Goal: Information Seeking & Learning: Learn about a topic

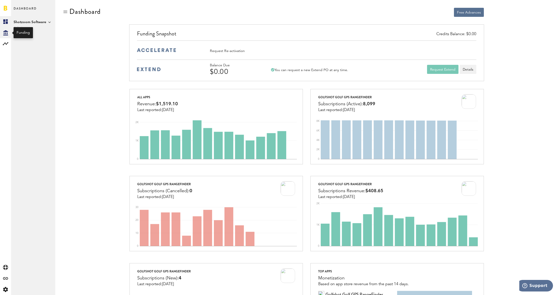
click at [4, 32] on icon "Created with Sketch." at bounding box center [5, 32] width 5 height 5
click at [4, 44] on rect at bounding box center [6, 44] width 6 height 6
click at [30, 20] on link "Monetization" at bounding box center [33, 21] width 44 height 11
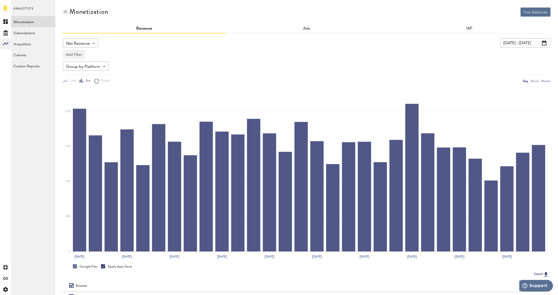
click at [93, 43] on span at bounding box center [94, 43] width 2 height 1
drag, startPoint x: 87, startPoint y: 59, endPoint x: 85, endPoint y: 64, distance: 5.2
click at [85, 64] on span "Gross Revenue" at bounding box center [80, 64] width 25 height 9
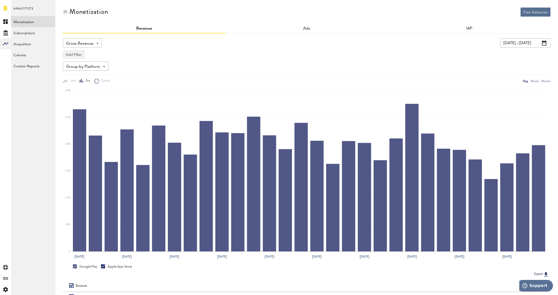
click at [542, 42] on span at bounding box center [544, 42] width 5 height 5
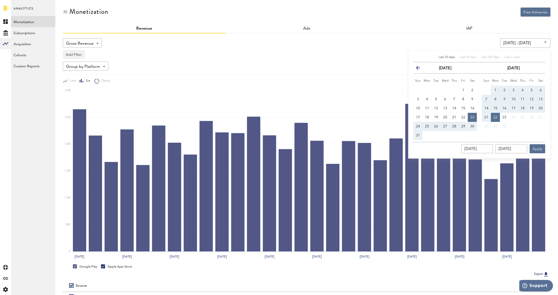
click at [420, 69] on icon "button" at bounding box center [420, 69] width 0 height 0
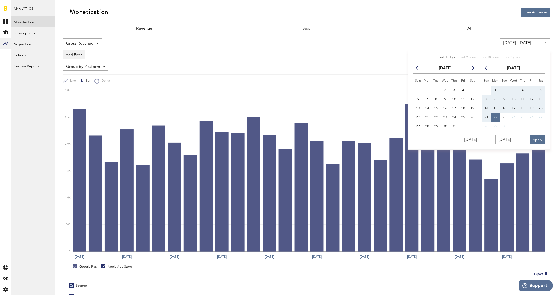
click at [420, 69] on icon "button" at bounding box center [420, 69] width 0 height 0
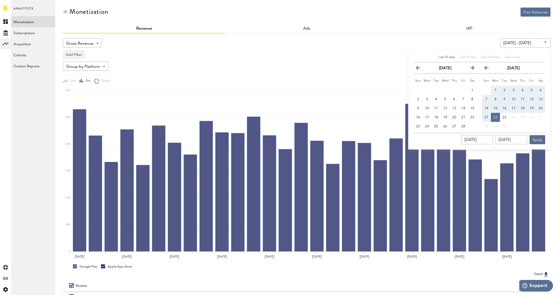
click at [420, 69] on icon "button" at bounding box center [420, 69] width 0 height 0
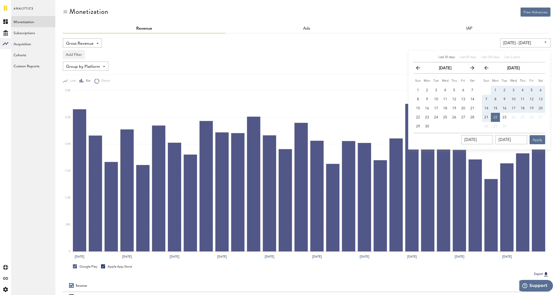
click at [420, 69] on icon "button" at bounding box center [420, 69] width 0 height 0
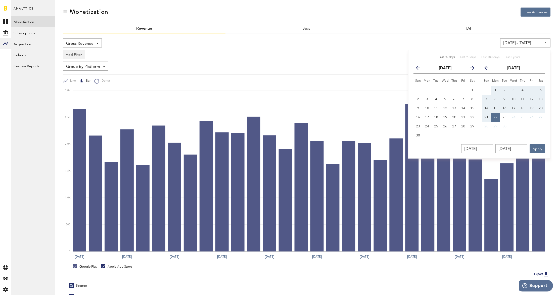
click at [420, 69] on icon "button" at bounding box center [420, 69] width 0 height 0
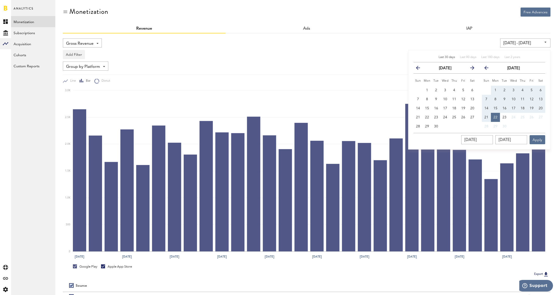
click at [420, 69] on icon "button" at bounding box center [420, 69] width 0 height 0
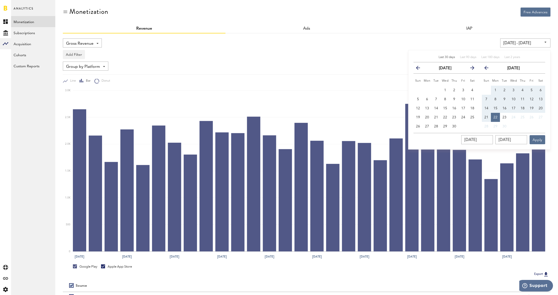
click at [420, 69] on icon "button" at bounding box center [420, 69] width 0 height 0
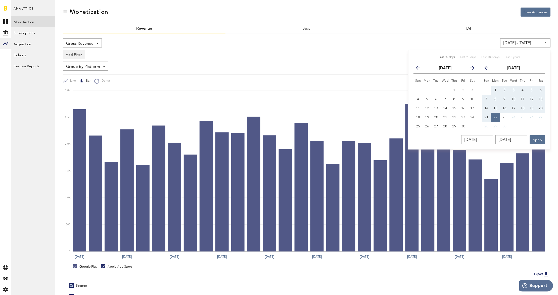
click at [420, 69] on icon "button" at bounding box center [420, 69] width 0 height 0
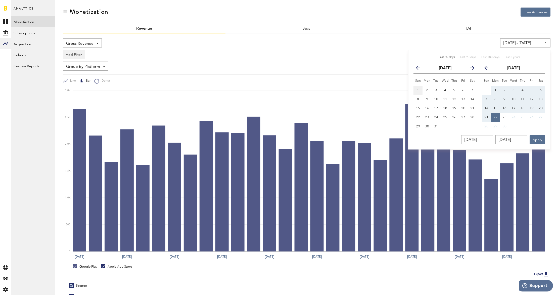
click at [417, 90] on span "1" at bounding box center [418, 90] width 2 height 4
type input "[DATE] - [DATE]"
type input "[DATE]"
click at [521, 140] on input "[DATE]" at bounding box center [511, 139] width 32 height 9
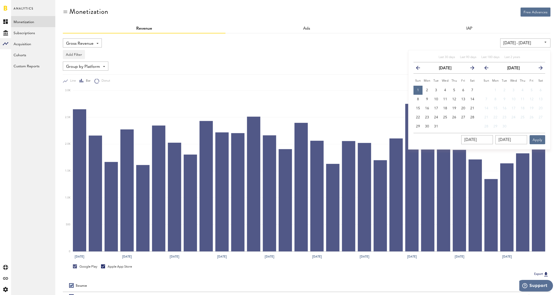
click at [470, 69] on icon "button" at bounding box center [470, 69] width 0 height 0
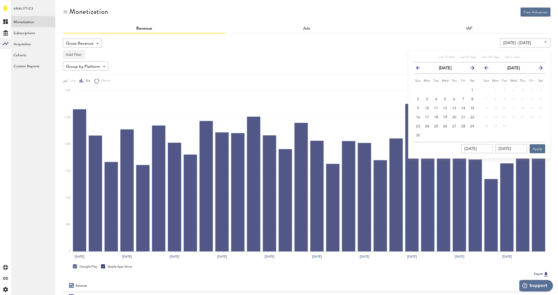
click at [470, 69] on icon "button" at bounding box center [470, 69] width 0 height 0
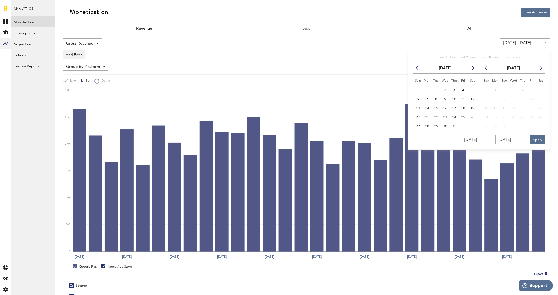
click at [470, 69] on icon "button" at bounding box center [470, 69] width 0 height 0
click at [420, 69] on icon "button" at bounding box center [420, 69] width 0 height 0
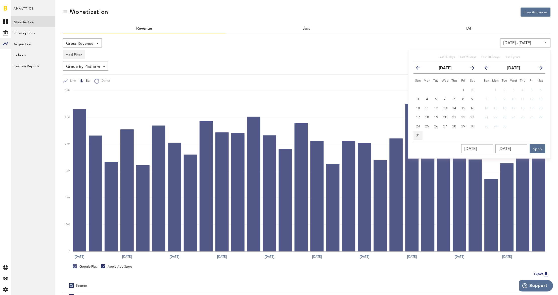
click at [417, 134] on span "31" at bounding box center [418, 136] width 4 height 4
type input "[DATE] - [DATE]"
type input "[DATE]"
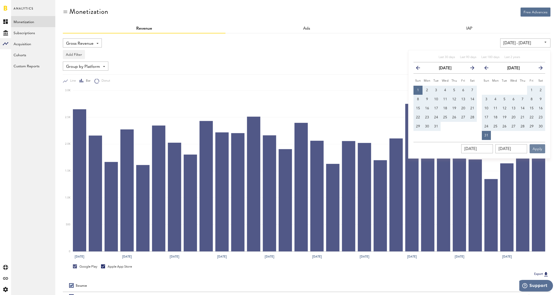
click at [538, 150] on button "Apply" at bounding box center [537, 148] width 16 height 9
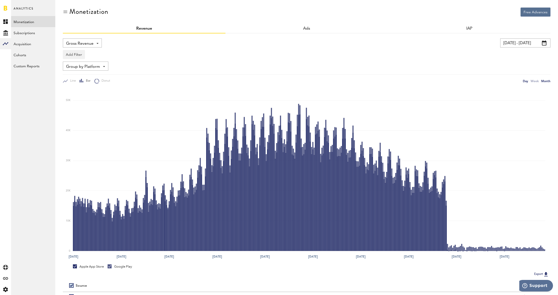
click at [548, 80] on div "Month" at bounding box center [545, 80] width 9 height 5
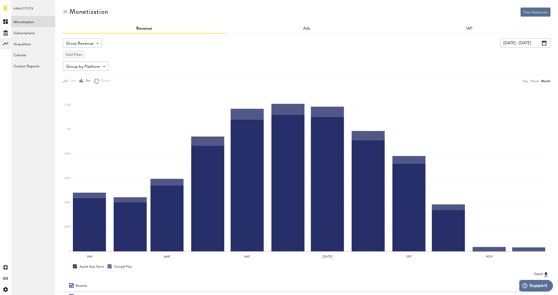
click at [78, 56] on button "Add Filter" at bounding box center [74, 54] width 22 height 9
click at [82, 67] on li "Platforms" at bounding box center [82, 67] width 32 height 9
click at [119, 54] on button "Add Filter" at bounding box center [117, 54] width 22 height 9
click at [118, 78] on li "Apps" at bounding box center [125, 76] width 32 height 9
click at [144, 57] on div "Apps - All Active Inactive Baseball Gameplan with Jason Giambi Bethpage Black :…" at bounding box center [126, 54] width 40 height 9
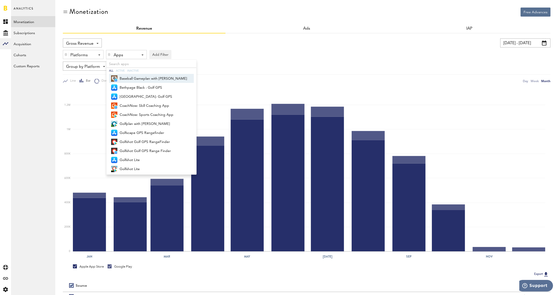
click at [165, 80] on span "Baseball Gameplan with Jason Giambi" at bounding box center [153, 78] width 67 height 9
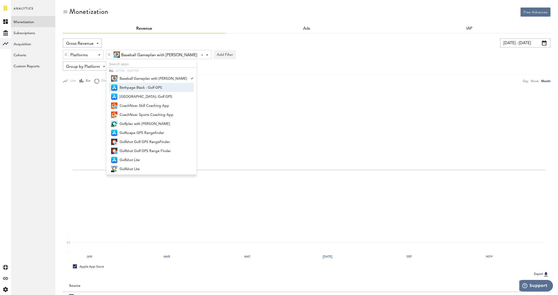
click at [162, 88] on span "Bethpage Black : Golf GPS" at bounding box center [153, 87] width 67 height 9
click at [161, 95] on span "Brown Deer Park: Golf GPS" at bounding box center [153, 96] width 67 height 9
click at [156, 124] on span "Golfplan with Paul Azinger" at bounding box center [153, 124] width 67 height 9
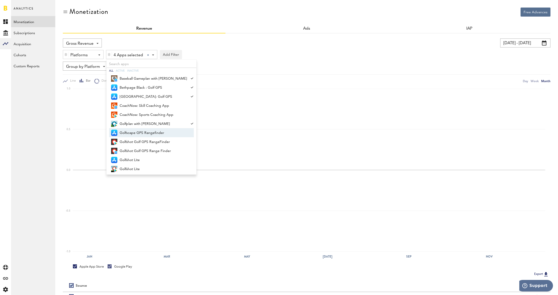
click at [156, 134] on span "Golfscape GPS Rangefinder" at bounding box center [153, 133] width 67 height 9
click at [156, 140] on span "Golfshot Golf GPS RangeFinder" at bounding box center [153, 142] width 67 height 9
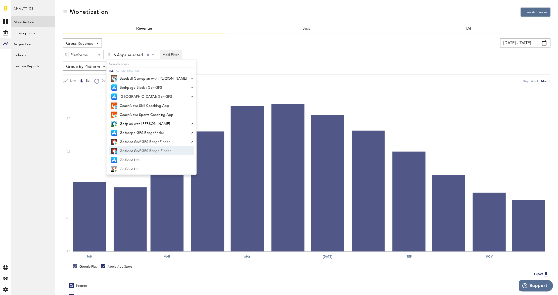
click at [156, 150] on span "Golfshot Golf GPS Range Finder" at bounding box center [153, 151] width 67 height 9
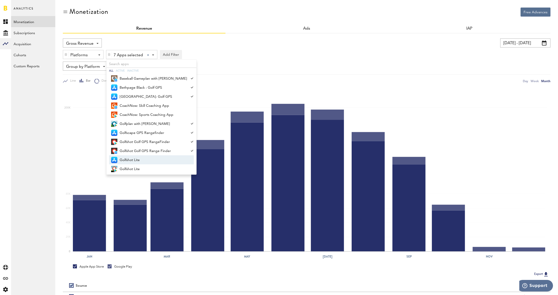
click at [154, 158] on span "Golfshot Lite" at bounding box center [153, 160] width 67 height 9
click at [153, 166] on span "Golfshot Lite" at bounding box center [153, 169] width 67 height 9
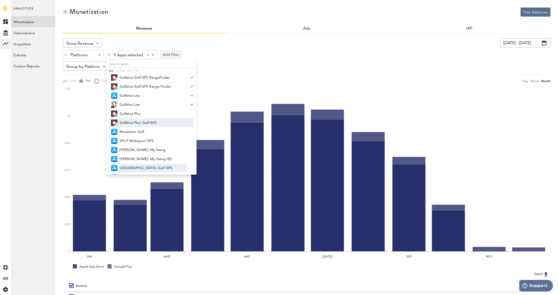
scroll to position [67, 0]
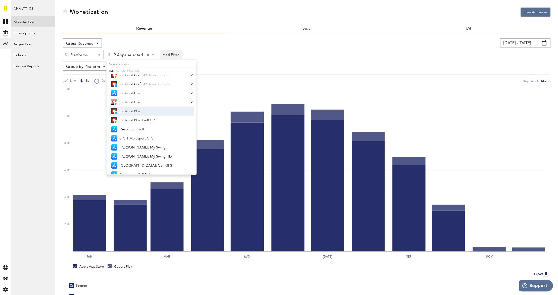
click at [151, 111] on span "Golfshot Plus" at bounding box center [153, 111] width 67 height 9
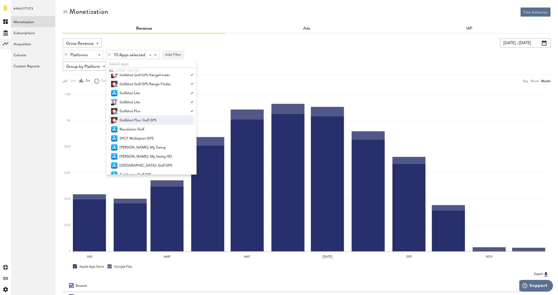
click at [151, 122] on span "Golfshot Plus: Golf GPS" at bounding box center [153, 120] width 67 height 9
click at [149, 130] on span "Revolution Golf" at bounding box center [153, 129] width 67 height 9
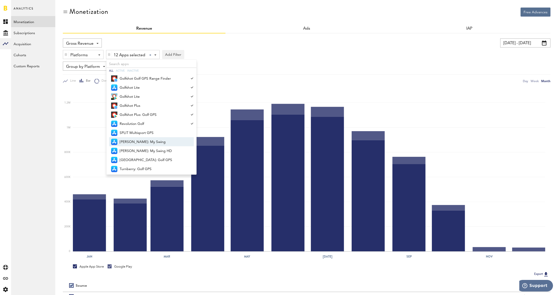
scroll to position [74, 0]
click at [151, 130] on span "SPLIT Multisport GPS" at bounding box center [153, 131] width 67 height 9
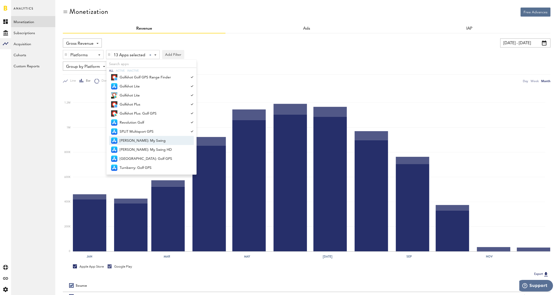
click at [152, 139] on span "Tiger Woods: My Swing" at bounding box center [153, 140] width 67 height 9
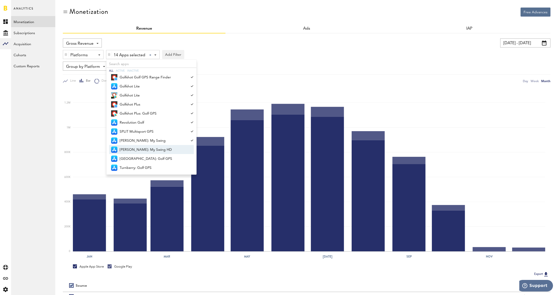
click at [153, 148] on span "Tiger Woods: My Swing HD" at bounding box center [153, 149] width 67 height 9
click at [153, 157] on span "TPC River Highlands: Golf GPS" at bounding box center [153, 159] width 67 height 9
click at [151, 166] on span "Turnberry: Golf GPS" at bounding box center [153, 168] width 67 height 9
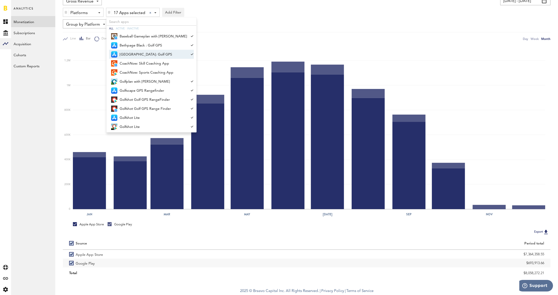
click at [235, 17] on div "Gross Revenue Net Revenue Gross Revenue Profit 01/01/23 - 12/31/23 Last 30 days…" at bounding box center [306, 18] width 487 height 45
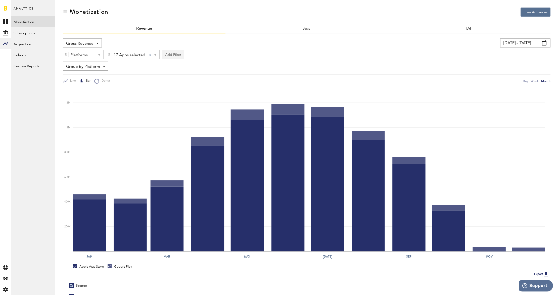
click at [111, 57] on div at bounding box center [109, 54] width 6 height 9
click at [100, 57] on div "Platforms - Apple App Store Google Play" at bounding box center [83, 54] width 40 height 9
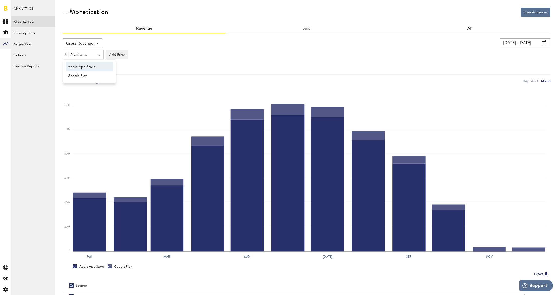
click at [98, 68] on span "Apple App Store" at bounding box center [87, 67] width 38 height 9
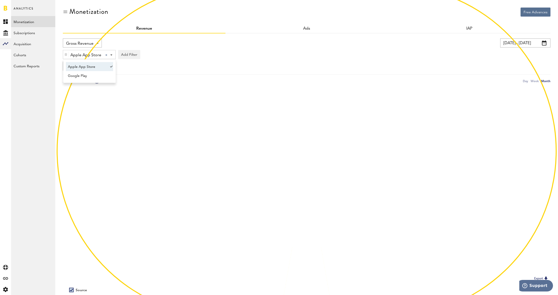
click at [165, 53] on div "Apple App Store Apple App Store Apple App Store Google Play Add Filter Platform…" at bounding box center [306, 53] width 487 height 12
click at [134, 56] on button "Add Filter" at bounding box center [129, 54] width 22 height 9
click at [131, 76] on li "Apps" at bounding box center [137, 76] width 32 height 9
click at [154, 55] on span at bounding box center [155, 55] width 2 height 1
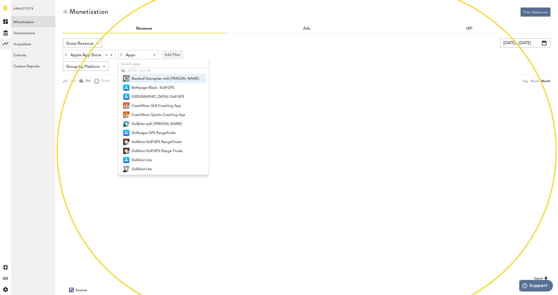
click at [182, 82] on span "Baseball Gameplan with Jason Giambi" at bounding box center [165, 78] width 67 height 9
click at [177, 87] on span "Bethpage Black : Golf GPS" at bounding box center [165, 87] width 67 height 9
click at [173, 96] on span "Brown Deer Park: Golf GPS" at bounding box center [165, 96] width 67 height 9
drag, startPoint x: 168, startPoint y: 127, endPoint x: 168, endPoint y: 130, distance: 3.3
click at [168, 128] on span "Golfplan with Paul Azinger" at bounding box center [165, 124] width 67 height 9
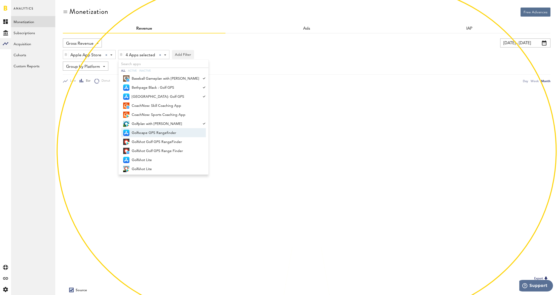
click at [167, 135] on span "Golfscape GPS Rangefinder" at bounding box center [165, 133] width 67 height 9
click at [166, 141] on span "Golfshot Golf GPS RangeFinder" at bounding box center [165, 142] width 67 height 9
click at [166, 151] on span "Golfshot Golf GPS Range Finder" at bounding box center [165, 151] width 67 height 9
click at [162, 161] on span "Golfshot Lite" at bounding box center [165, 160] width 67 height 9
click at [160, 168] on span "Golfshot Lite" at bounding box center [165, 169] width 67 height 9
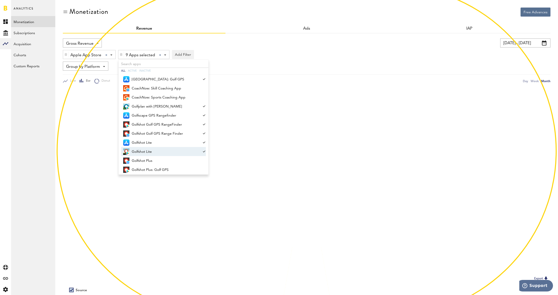
scroll to position [33, 0]
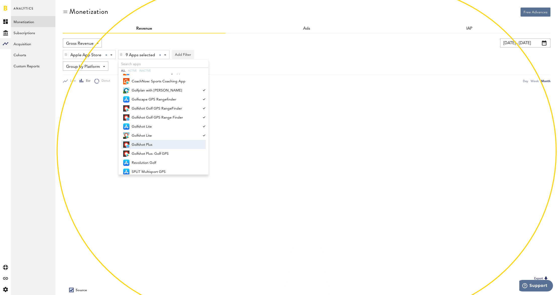
click at [162, 146] on span "Golfshot Plus" at bounding box center [165, 144] width 67 height 9
click at [159, 152] on span "Golfshot Plus: Golf GPS" at bounding box center [165, 153] width 67 height 9
click at [156, 161] on span "Revolution Golf" at bounding box center [165, 163] width 67 height 9
click at [154, 171] on span "SPLIT Multisport GPS" at bounding box center [165, 172] width 67 height 9
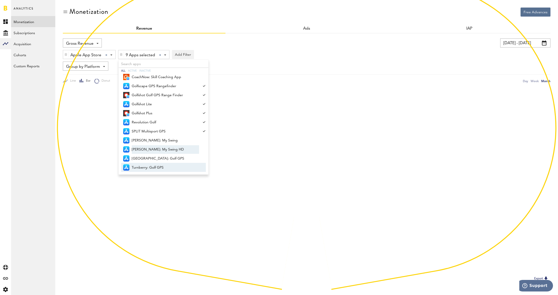
scroll to position [29, 0]
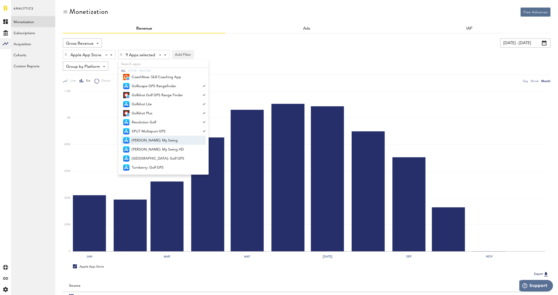
click at [147, 141] on span "Tiger Woods: My Swing" at bounding box center [165, 140] width 67 height 9
click at [147, 150] on span "Tiger Woods: My Swing HD" at bounding box center [165, 149] width 67 height 9
click at [147, 155] on span "TPC River Highlands: Golf GPS" at bounding box center [165, 158] width 67 height 9
click at [146, 166] on span "Turnberry: Golf GPS" at bounding box center [165, 167] width 67 height 9
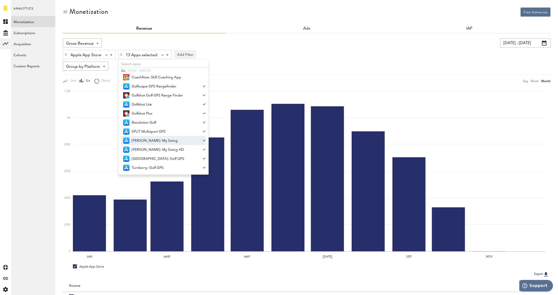
click at [423, 88] on icon "Jan Mar May Jul Sep Nov 0 200K 400K 600K 800K 1M 1.2M" at bounding box center [306, 173] width 487 height 178
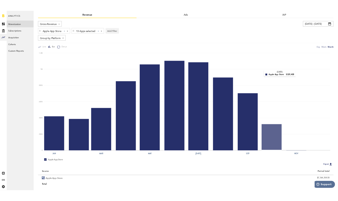
scroll to position [33, 0]
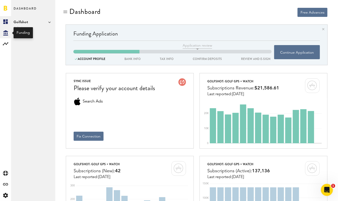
click at [6, 30] on icon "Created with Sketch." at bounding box center [5, 32] width 5 height 5
click at [4, 44] on icon at bounding box center [6, 43] width 6 height 3
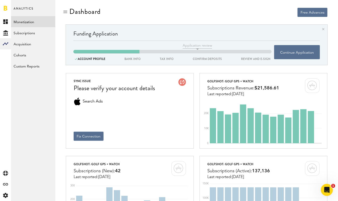
click at [35, 19] on link "Monetization" at bounding box center [33, 21] width 44 height 11
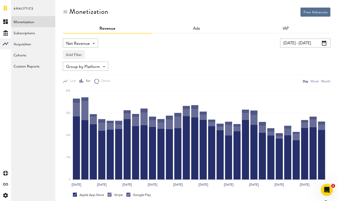
click at [96, 45] on div "Net Revenue Net Revenue Gross Revenue Profit" at bounding box center [80, 42] width 35 height 9
click at [90, 63] on span "Gross Revenue" at bounding box center [80, 64] width 25 height 9
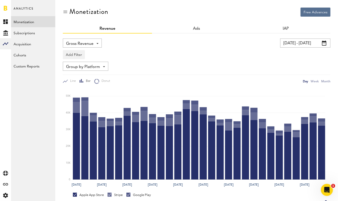
click at [5, 8] on link at bounding box center [6, 8] width 4 height 5
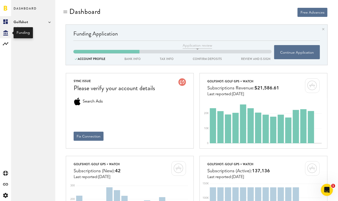
click at [3, 31] on icon "Created with Sketch." at bounding box center [5, 32] width 5 height 5
click at [6, 19] on link "Created with Sketch." at bounding box center [5, 21] width 11 height 11
click at [6, 43] on rect at bounding box center [6, 44] width 6 height 6
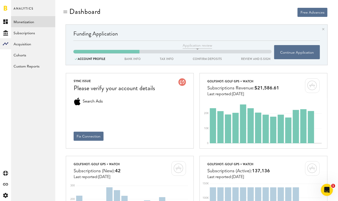
click at [32, 20] on link "Monetization" at bounding box center [33, 21] width 44 height 11
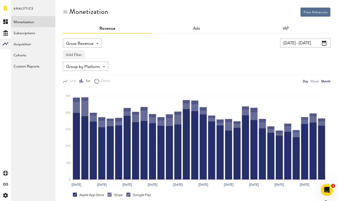
click at [328, 82] on div "Month" at bounding box center [325, 80] width 9 height 5
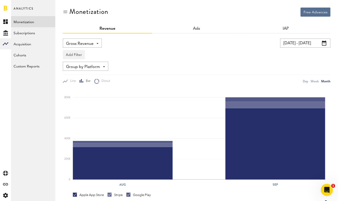
click at [326, 43] on span at bounding box center [324, 42] width 5 height 5
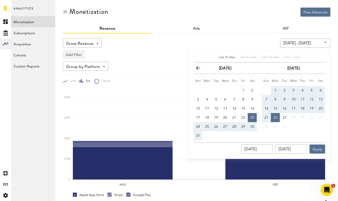
click at [200, 69] on icon "button" at bounding box center [200, 69] width 0 height 0
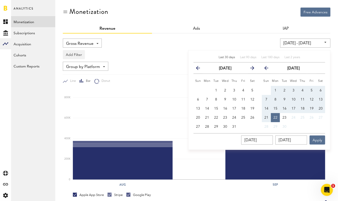
click at [200, 69] on icon "button" at bounding box center [200, 69] width 0 height 0
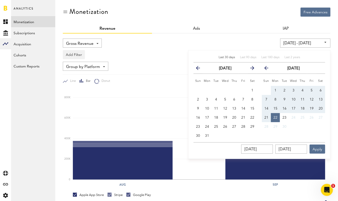
click at [200, 69] on icon "button" at bounding box center [200, 69] width 0 height 0
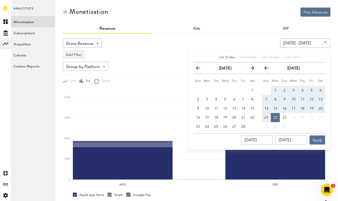
click at [200, 69] on icon "button" at bounding box center [200, 69] width 0 height 0
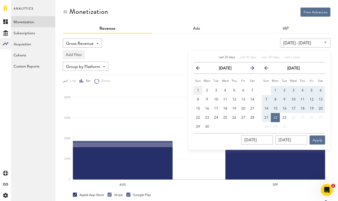
click at [197, 92] on span "1" at bounding box center [198, 90] width 2 height 4
type input "[DATE] - [DATE]"
type input "[DATE]"
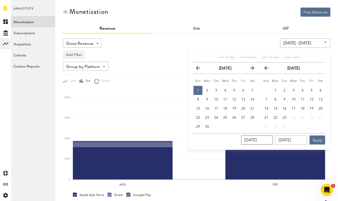
click at [271, 139] on input "[DATE]" at bounding box center [257, 139] width 32 height 9
click at [299, 142] on input "[DATE]" at bounding box center [291, 139] width 32 height 9
click at [268, 69] on icon "button" at bounding box center [268, 69] width 0 height 0
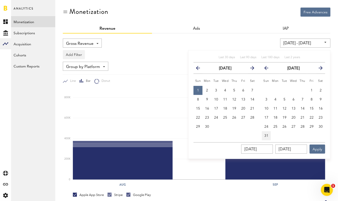
click at [267, 136] on span "31" at bounding box center [266, 136] width 4 height 4
type input "[DATE] - [DATE]"
type input "[DATE]"
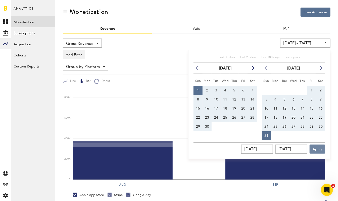
click at [317, 150] on button "Apply" at bounding box center [318, 148] width 16 height 9
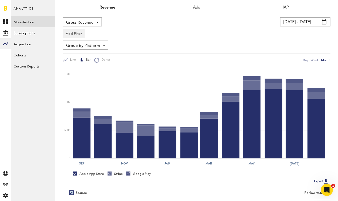
scroll to position [6, 0]
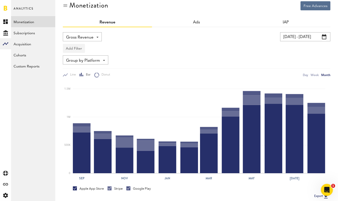
click at [78, 47] on button "Add Filter" at bounding box center [74, 48] width 22 height 9
click at [81, 63] on li "Platforms" at bounding box center [82, 61] width 32 height 9
click at [101, 50] on div "Platforms - Apple App Store Google Play Stripe" at bounding box center [83, 48] width 40 height 9
click at [99, 61] on span "Apple App Store" at bounding box center [87, 60] width 38 height 9
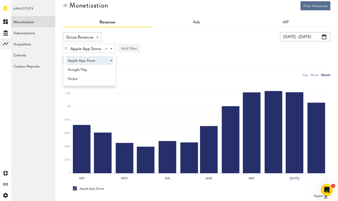
click at [135, 49] on button "Add Filter" at bounding box center [129, 48] width 22 height 9
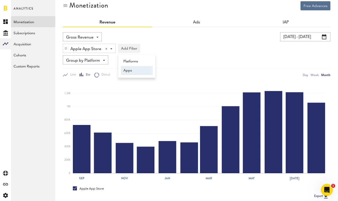
click at [134, 73] on li "Apps" at bounding box center [137, 70] width 32 height 9
click at [156, 47] on div "Apps - All Active Inactive CoachNow: Skill Coaching App Golfshot: Golf GPS + Wa…" at bounding box center [138, 48] width 40 height 9
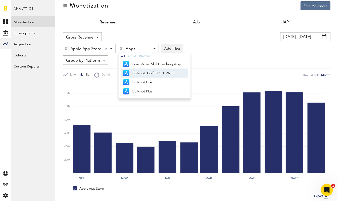
click at [158, 73] on span "Golfshot: Golf GPS + Watch" at bounding box center [156, 73] width 49 height 9
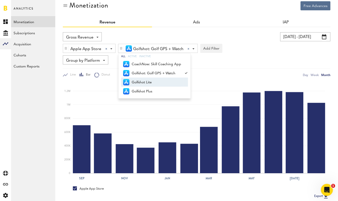
click at [157, 80] on span "Golfshot Lite" at bounding box center [156, 82] width 49 height 9
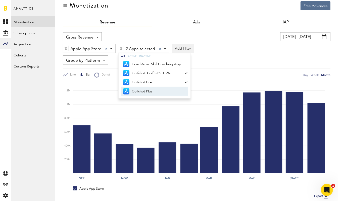
click at [156, 96] on ul "CoachNow: Skill Coaching App Golfshot: Golf GPS + Watch Golfshot Lite Golfshot …" at bounding box center [155, 78] width 72 height 39
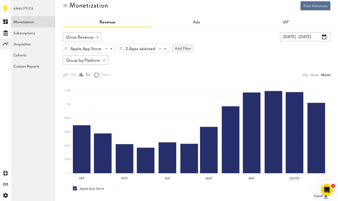
click at [166, 49] on div "2 Apps selected 2 Apps selected All Active Inactive CoachNow: Skill Coaching Ap…" at bounding box center [143, 48] width 51 height 9
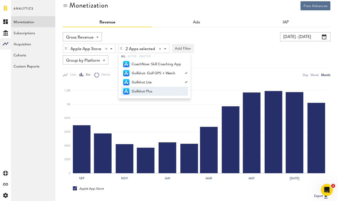
click at [148, 90] on span "Golfshot Plus" at bounding box center [156, 91] width 49 height 9
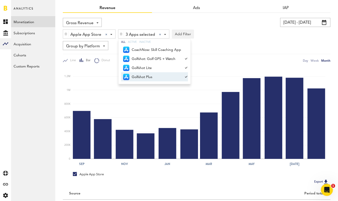
scroll to position [56, 0]
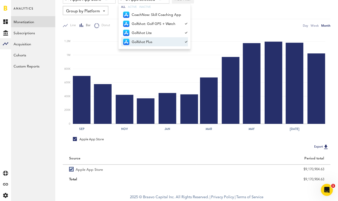
click at [230, 13] on div "Group by Platform Group by Platform Group by Revenue Type Group by App" at bounding box center [197, 10] width 268 height 9
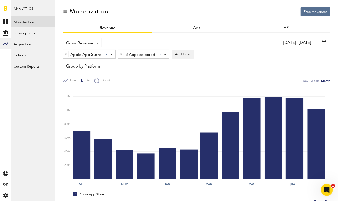
scroll to position [0, 0]
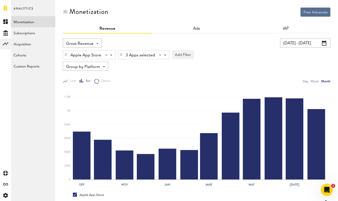
click at [120, 54] on img at bounding box center [121, 55] width 3 height 4
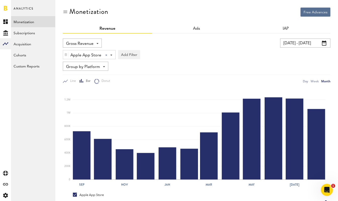
click at [110, 55] on span at bounding box center [111, 55] width 2 height 1
click at [98, 73] on span "Google Play" at bounding box center [87, 76] width 38 height 9
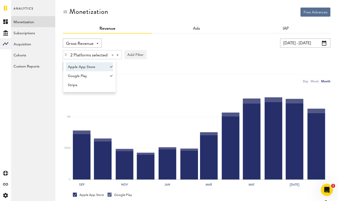
click at [99, 69] on span "Apple App Store" at bounding box center [87, 67] width 38 height 9
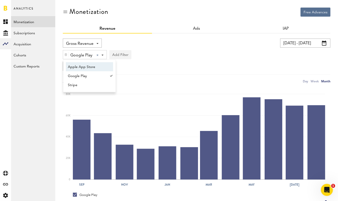
click at [126, 53] on button "Add Filter" at bounding box center [120, 54] width 22 height 9
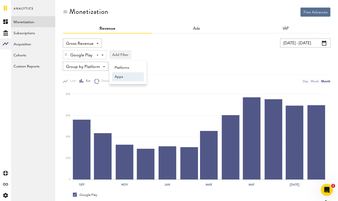
click at [124, 74] on li "Apps" at bounding box center [128, 76] width 32 height 9
click at [148, 55] on div "Apps - All Active Inactive CoachNow: Sports Coaching App Golfplan with Paul Azi…" at bounding box center [130, 54] width 40 height 9
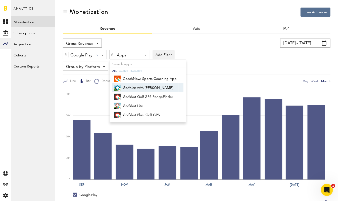
click at [153, 87] on span "Golfplan with Paul Azinger" at bounding box center [150, 87] width 54 height 9
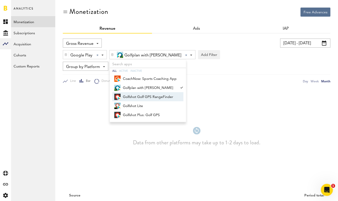
click at [150, 95] on span "Golfshot Golf GPS RangeFinder" at bounding box center [150, 96] width 54 height 9
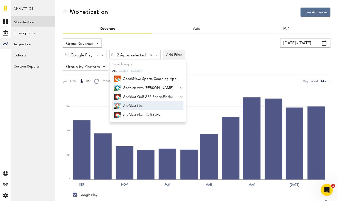
click at [142, 108] on span "Golfshot Lite" at bounding box center [150, 106] width 54 height 9
click at [142, 115] on span "Golfshot Plus: Golf GPS" at bounding box center [150, 115] width 54 height 9
click at [211, 58] on div "Google Play Google Play Apple App Store Google Play Stripe 4 Apps selected 4 Ap…" at bounding box center [197, 53] width 268 height 12
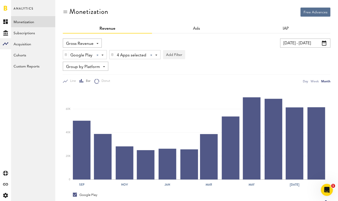
click at [156, 57] on div "4 Apps selected 4 Apps selected All Active Inactive CoachNow: Sports Coaching A…" at bounding box center [135, 54] width 51 height 9
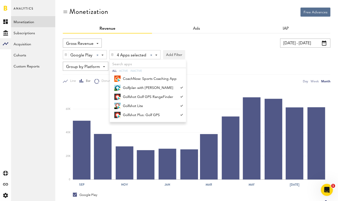
click at [232, 59] on div "Google Play Google Play Apple App Store Google Play Stripe 4 Apps selected 4 Ap…" at bounding box center [197, 53] width 268 height 12
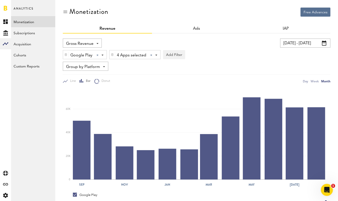
click at [105, 57] on div "Google Play Google Play Apple App Store Google Play Stripe" at bounding box center [84, 54] width 43 height 9
click at [99, 69] on span "Apple App Store" at bounding box center [87, 67] width 38 height 9
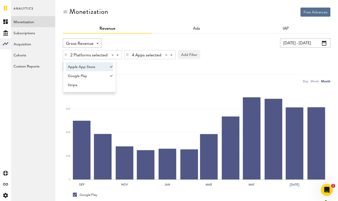
click at [171, 55] on span at bounding box center [171, 55] width 2 height 1
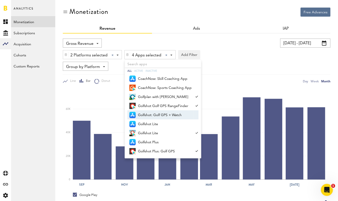
click at [191, 115] on link "Golfshot: Golf GPS + Watch" at bounding box center [160, 114] width 66 height 9
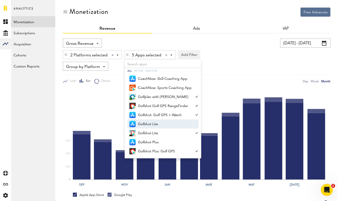
drag, startPoint x: 189, startPoint y: 123, endPoint x: 189, endPoint y: 127, distance: 3.8
click at [189, 123] on span "Golfshot Lite" at bounding box center [165, 124] width 54 height 9
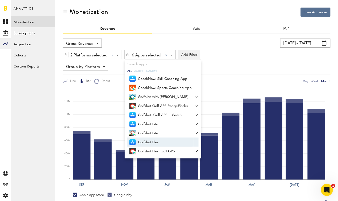
click at [177, 143] on span "Golfshot Plus" at bounding box center [165, 142] width 54 height 9
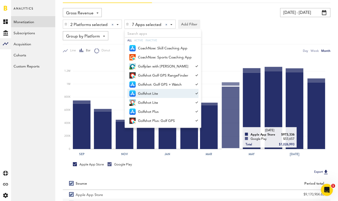
scroll to position [64, 0]
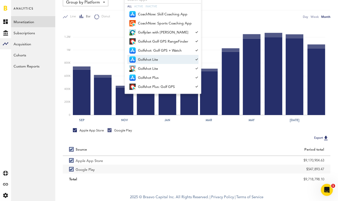
drag, startPoint x: 21, startPoint y: 130, endPoint x: 22, endPoint y: 127, distance: 3.2
click at [21, 129] on div "Analytics Monetization Subscriptions Acquisition Cohorts Custom Reports Golfsho…" at bounding box center [33, 100] width 44 height 201
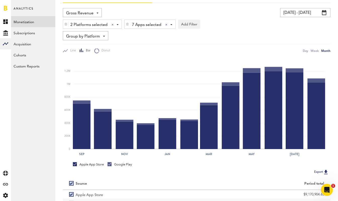
scroll to position [0, 0]
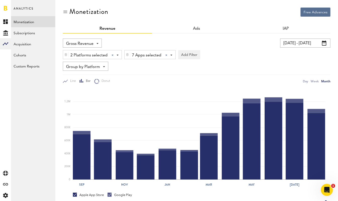
click at [118, 54] on div "2 Platforms selected 2 Platforms selected Apple App Store Google Play Stripe" at bounding box center [92, 54] width 59 height 9
click at [91, 87] on span "Stripe" at bounding box center [87, 85] width 38 height 9
click at [38, 133] on div "Analytics Monetization Subscriptions Acquisition Cohorts Custom Reports Golfsho…" at bounding box center [33, 100] width 44 height 201
click at [6, 8] on link at bounding box center [6, 8] width 4 height 5
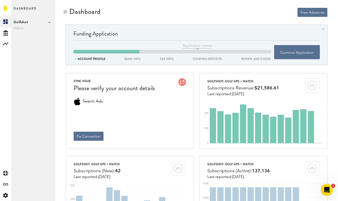
click at [51, 22] on span "Golfshot" at bounding box center [33, 22] width 39 height 6
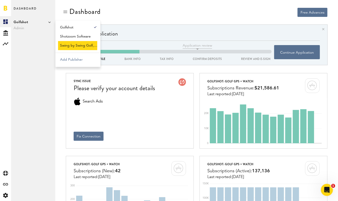
click at [86, 49] on link "Swing by Swing Golf, Inc." at bounding box center [77, 45] width 39 height 9
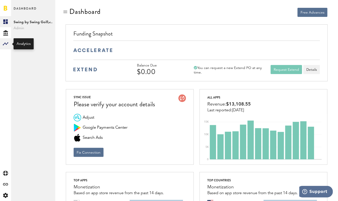
click at [7, 43] on icon at bounding box center [6, 43] width 6 height 3
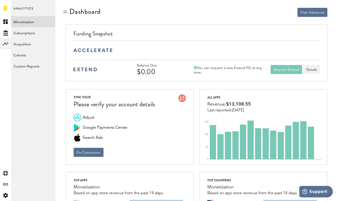
click at [28, 22] on link "Monetization" at bounding box center [33, 21] width 44 height 11
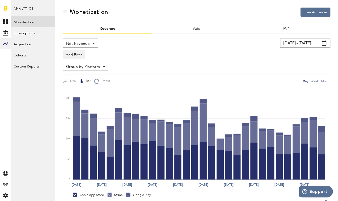
click at [93, 43] on span at bounding box center [94, 43] width 2 height 1
click at [82, 65] on span "Gross Revenue" at bounding box center [80, 64] width 25 height 9
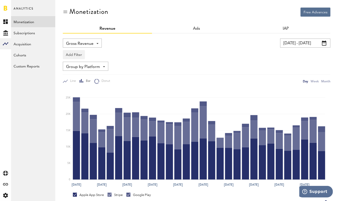
click at [5, 6] on link at bounding box center [6, 8] width 4 height 5
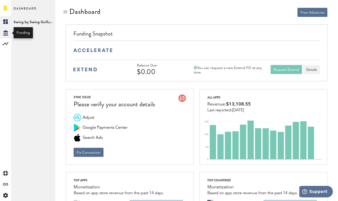
click at [7, 32] on icon "Created with Sketch." at bounding box center [5, 32] width 5 height 5
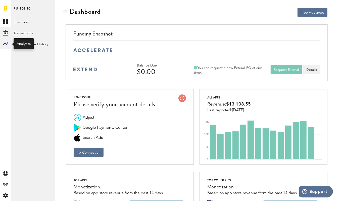
click at [6, 43] on rect at bounding box center [6, 44] width 6 height 6
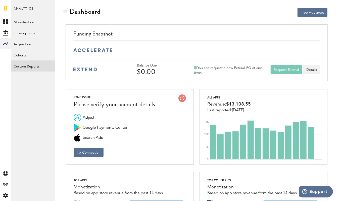
click at [22, 69] on link "Custom Reports" at bounding box center [33, 65] width 44 height 11
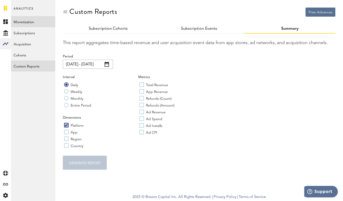
click at [32, 21] on link "Monetization" at bounding box center [33, 21] width 44 height 11
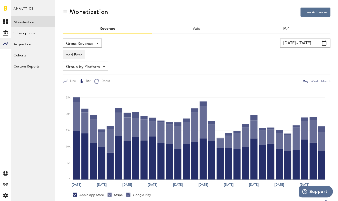
click at [326, 42] on span at bounding box center [324, 42] width 5 height 5
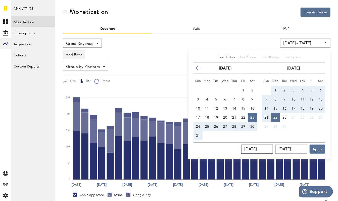
click at [259, 150] on input "[DATE]" at bounding box center [257, 148] width 32 height 9
click at [197, 70] on button "previous" at bounding box center [199, 67] width 9 height 7
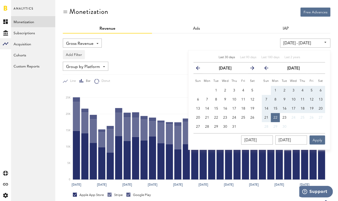
click at [197, 70] on button "previous" at bounding box center [199, 67] width 9 height 7
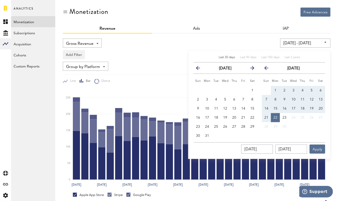
click at [197, 70] on button "previous" at bounding box center [199, 67] width 9 height 7
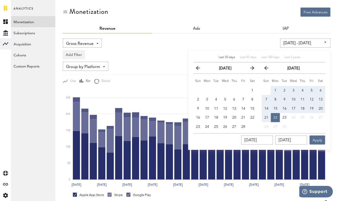
click at [197, 70] on button "previous" at bounding box center [199, 67] width 9 height 7
click at [200, 69] on icon "button" at bounding box center [200, 69] width 0 height 0
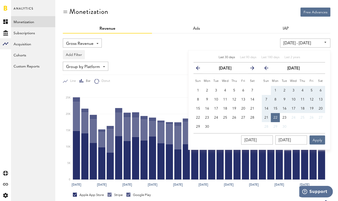
click at [200, 69] on icon "button" at bounding box center [200, 69] width 0 height 0
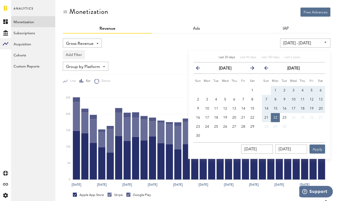
click at [200, 69] on icon "button" at bounding box center [200, 69] width 0 height 0
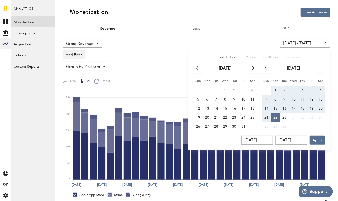
click at [200, 69] on icon "button" at bounding box center [200, 69] width 0 height 0
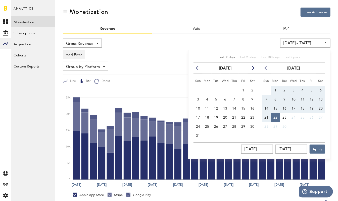
click at [200, 69] on icon "button" at bounding box center [200, 69] width 0 height 0
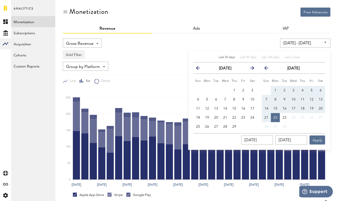
click at [200, 69] on icon "button" at bounding box center [200, 69] width 0 height 0
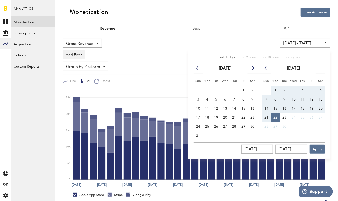
click at [200, 69] on icon "button" at bounding box center [200, 69] width 0 height 0
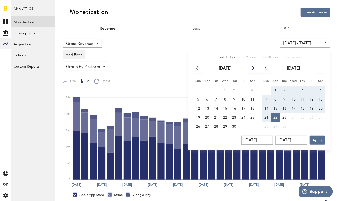
click at [200, 69] on icon "button" at bounding box center [200, 69] width 0 height 0
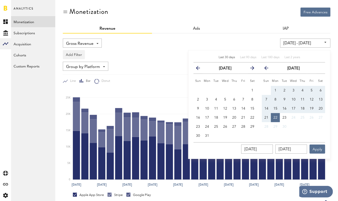
click at [200, 69] on icon "button" at bounding box center [200, 69] width 0 height 0
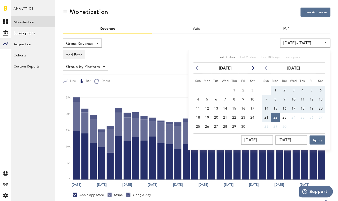
click at [200, 69] on icon "button" at bounding box center [200, 69] width 0 height 0
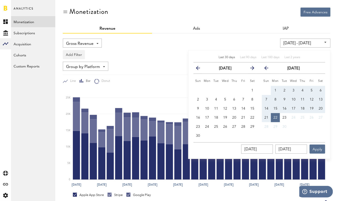
click at [200, 69] on icon "button" at bounding box center [200, 69] width 0 height 0
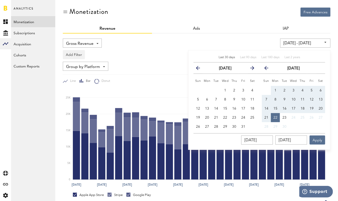
click at [200, 69] on icon "button" at bounding box center [200, 69] width 0 height 0
click at [198, 90] on span "1" at bounding box center [198, 90] width 2 height 4
type input "[DATE] - [DATE]"
type input "[DATE]"
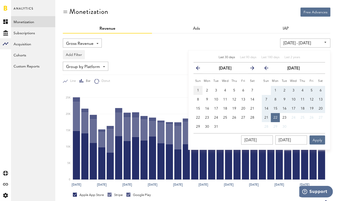
type input "[DATE]"
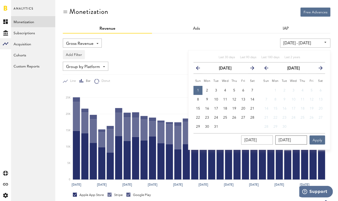
click at [302, 140] on input "[DATE]" at bounding box center [291, 139] width 32 height 9
click at [250, 69] on icon "button" at bounding box center [250, 69] width 0 height 0
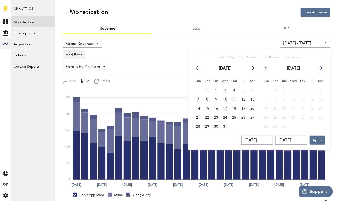
click at [250, 69] on icon "button" at bounding box center [250, 69] width 0 height 0
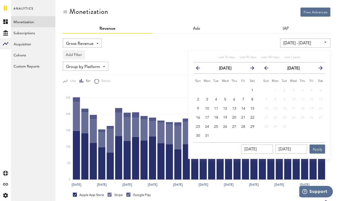
click at [250, 69] on icon "button" at bounding box center [250, 69] width 0 height 0
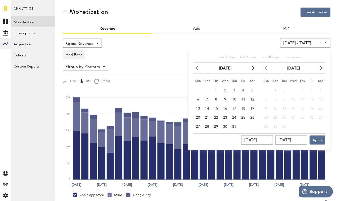
click at [250, 69] on icon "button" at bounding box center [250, 69] width 0 height 0
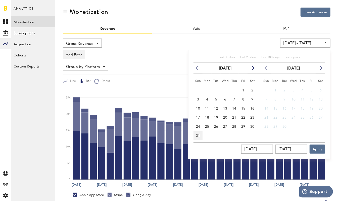
click at [201, 133] on button "31" at bounding box center [197, 135] width 9 height 9
type input "[DATE] - [DATE]"
type input "[DATE]"
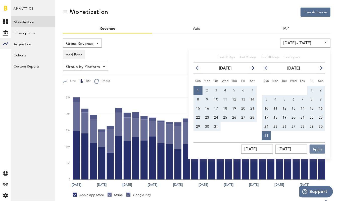
click at [318, 148] on button "Apply" at bounding box center [318, 148] width 16 height 9
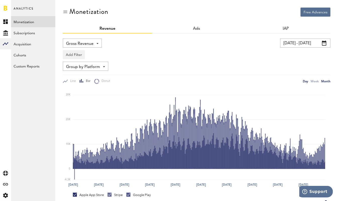
click at [324, 81] on div "Month" at bounding box center [325, 80] width 9 height 5
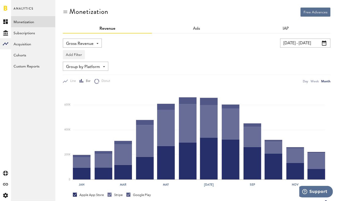
click at [293, 41] on input "[DATE] - [DATE]" at bounding box center [305, 42] width 50 height 9
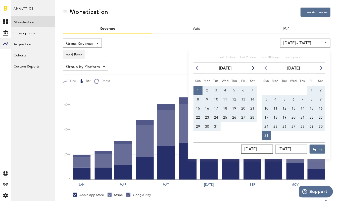
click at [268, 146] on input "[DATE]" at bounding box center [257, 148] width 32 height 9
click at [269, 150] on input "[DATE]" at bounding box center [257, 148] width 32 height 9
type input "[DATE] - [DATE]"
type input "[DATE]"
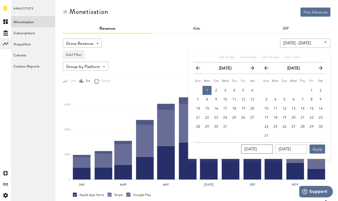
type input "[DATE]"
click at [301, 148] on input "[DATE]" at bounding box center [291, 148] width 32 height 9
drag, startPoint x: 305, startPoint y: 148, endPoint x: 270, endPoint y: 148, distance: 35.2
click at [270, 148] on div "[DATE] [DATE] Apply" at bounding box center [259, 147] width 132 height 11
type input "12/31/202_"
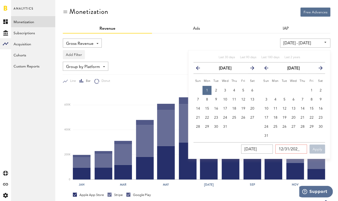
type input "[DATE] - [DATE]"
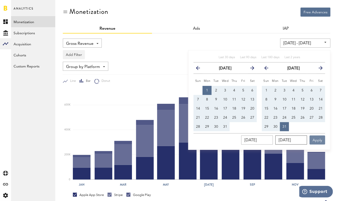
type input "[DATE]"
click at [318, 136] on button "Apply" at bounding box center [318, 139] width 16 height 9
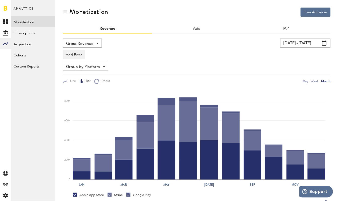
click at [326, 40] on span at bounding box center [324, 42] width 5 height 5
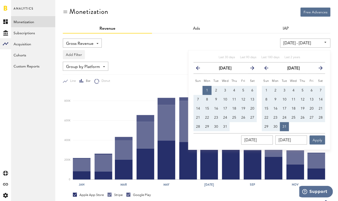
click at [319, 69] on icon "button" at bounding box center [319, 69] width 0 height 0
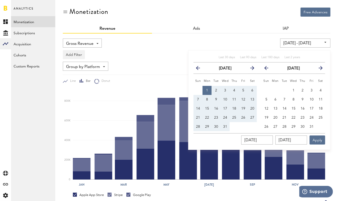
click at [319, 69] on icon "button" at bounding box center [319, 69] width 0 height 0
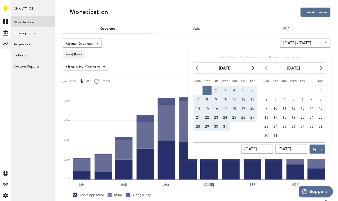
click at [319, 69] on icon "button" at bounding box center [319, 69] width 0 height 0
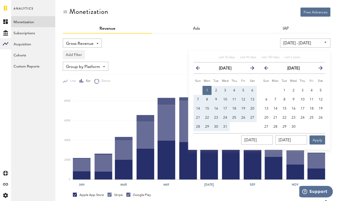
click at [319, 69] on icon "button" at bounding box center [319, 69] width 0 height 0
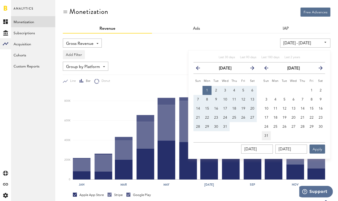
click at [265, 136] on span "31" at bounding box center [266, 136] width 4 height 4
type input "[DATE] - [DATE]"
type input "[DATE]"
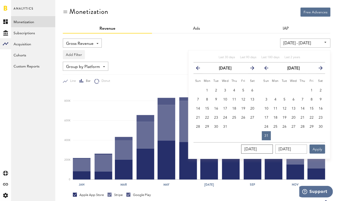
click at [263, 148] on input "[DATE]" at bounding box center [257, 148] width 32 height 9
click at [268, 69] on icon "button" at bounding box center [268, 69] width 0 height 0
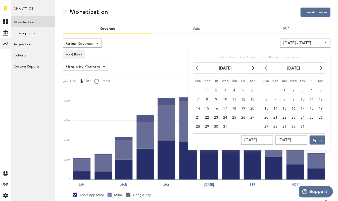
click at [268, 69] on icon "button" at bounding box center [268, 69] width 0 height 0
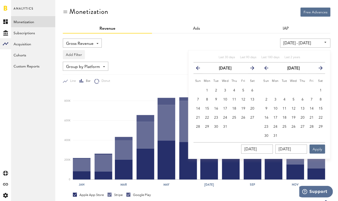
click at [268, 69] on icon "button" at bounding box center [268, 69] width 0 height 0
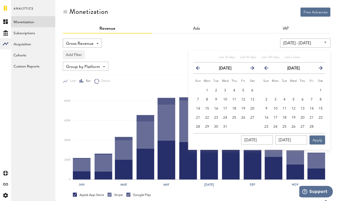
click at [268, 69] on icon "button" at bounding box center [268, 69] width 0 height 0
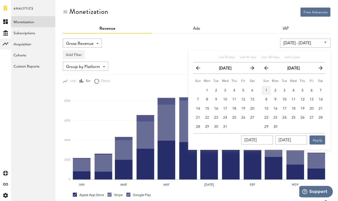
click at [267, 90] on button "1" at bounding box center [266, 90] width 9 height 9
type input "[DATE] - [DATE]"
type input "[DATE]"
click at [294, 140] on input "[DATE]" at bounding box center [291, 139] width 32 height 9
drag, startPoint x: 285, startPoint y: 139, endPoint x: 280, endPoint y: 139, distance: 4.3
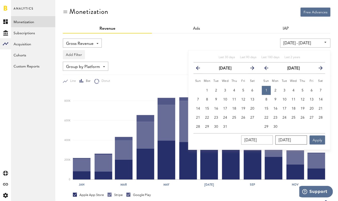
click at [280, 139] on input "[DATE]" at bounding box center [291, 139] width 32 height 9
type input "08/31/202_"
type input "[DATE] - [DATE]"
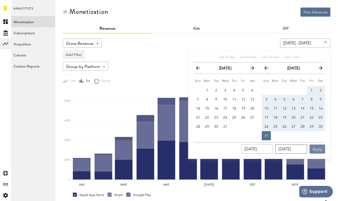
type input "[DATE]"
click at [317, 146] on button "Apply" at bounding box center [318, 148] width 16 height 9
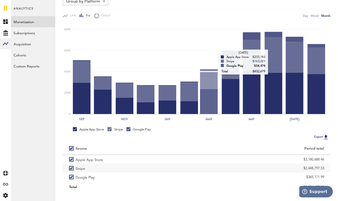
scroll to position [73, 0]
